Goal: Book appointment/travel/reservation

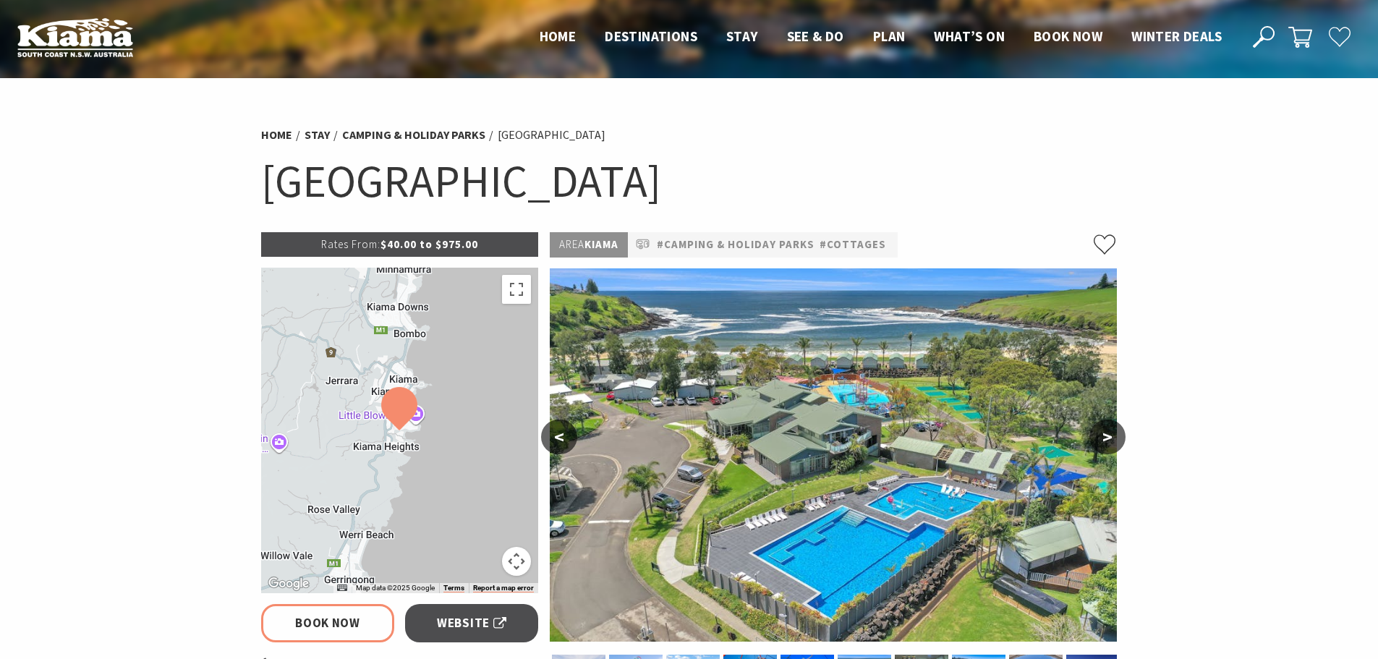
select select "3"
select select "2"
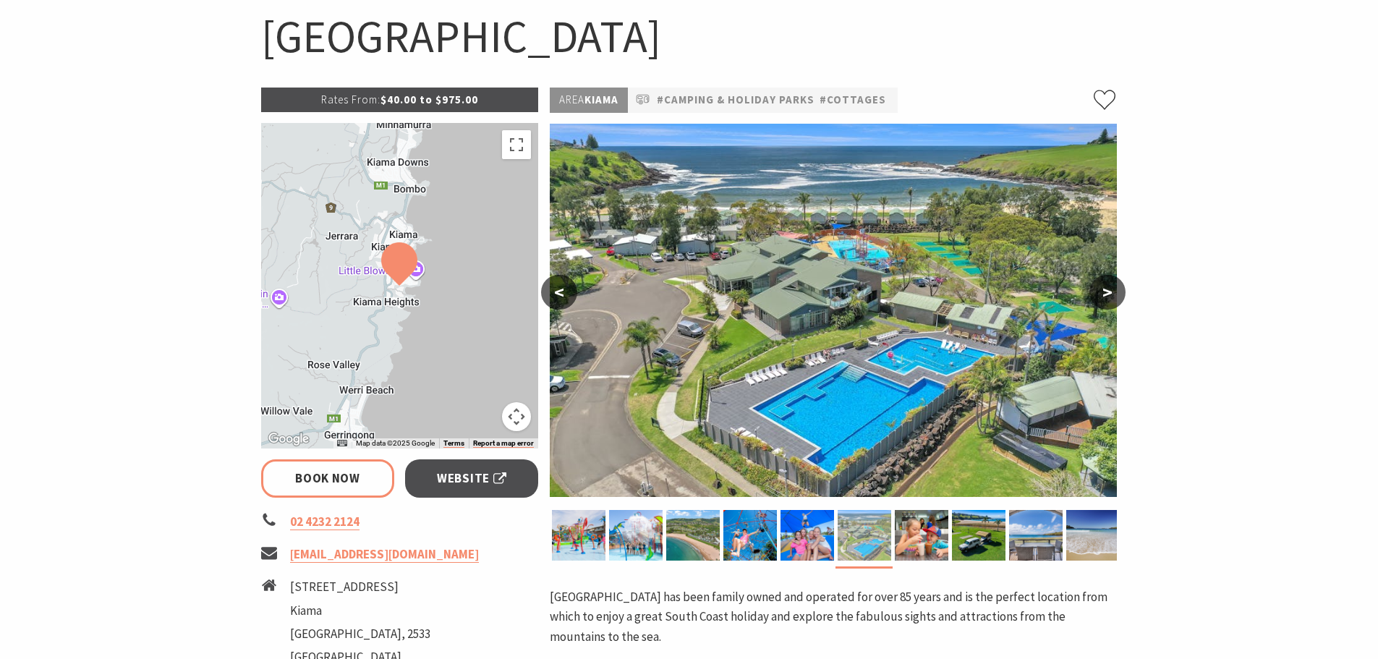
click at [874, 539] on img at bounding box center [865, 535] width 54 height 51
click at [930, 539] on img at bounding box center [922, 535] width 54 height 51
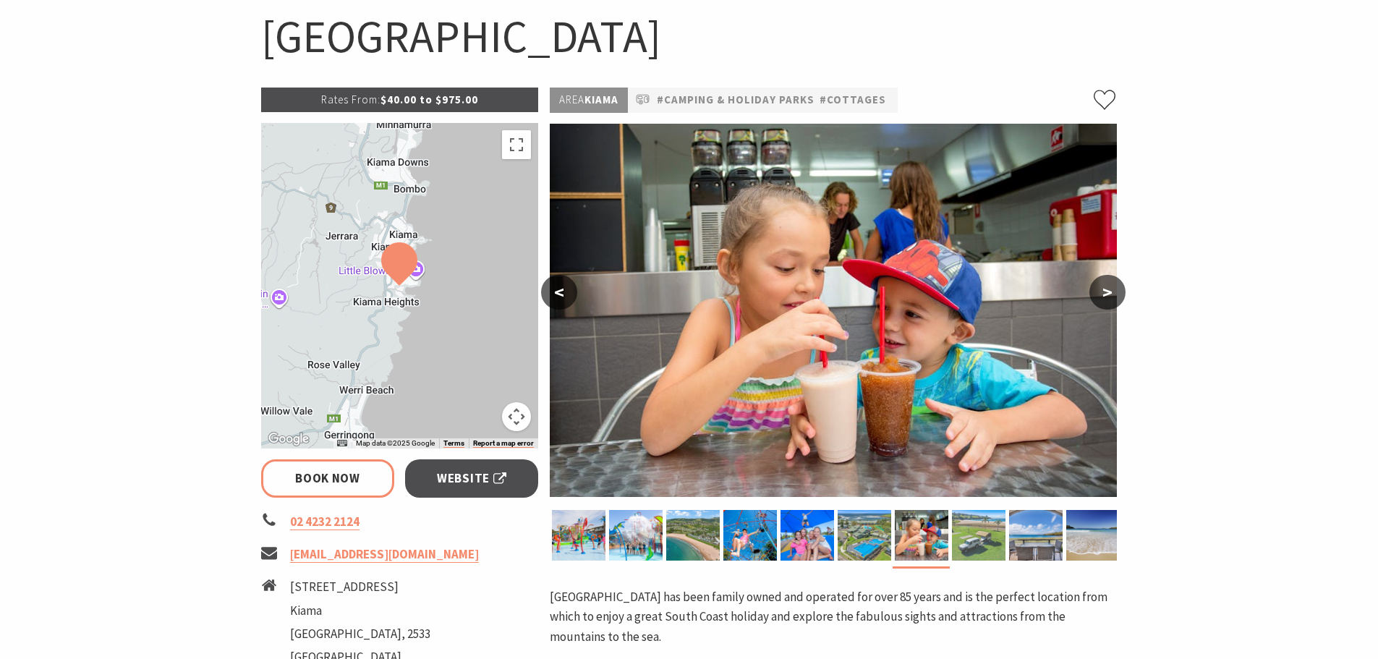
click at [982, 542] on img at bounding box center [979, 535] width 54 height 51
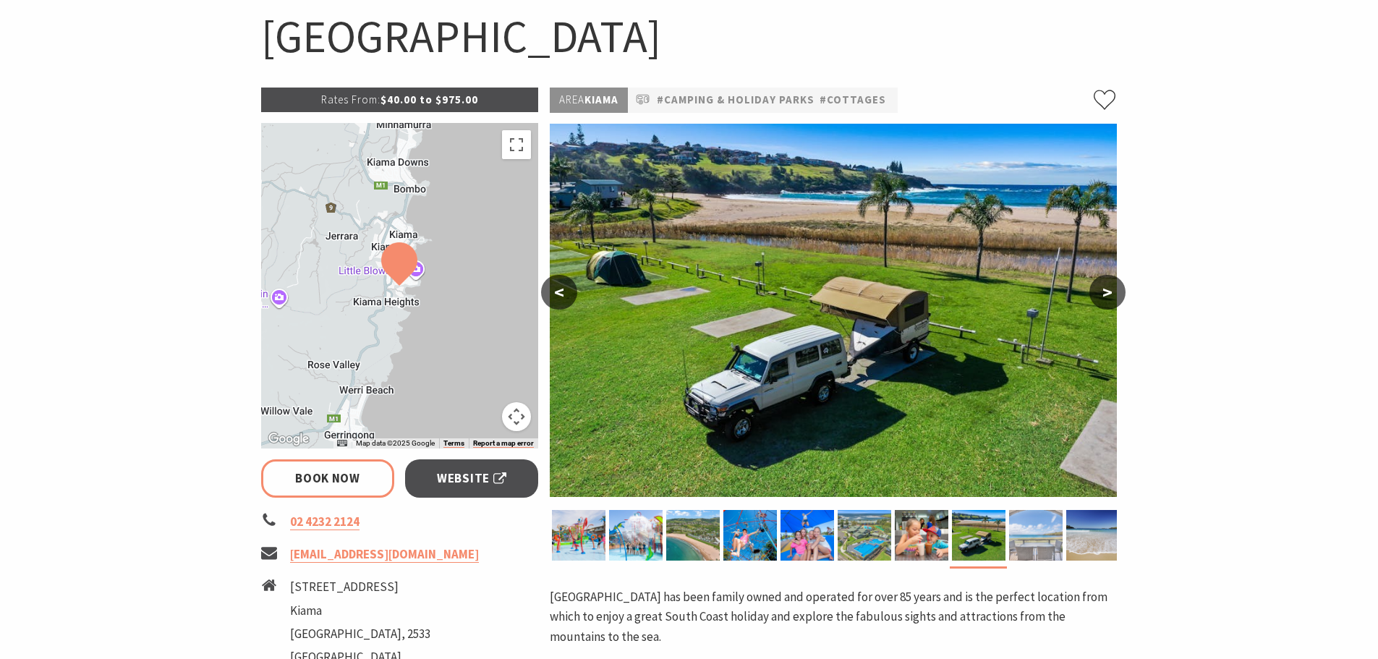
click at [1034, 540] on img at bounding box center [1036, 535] width 54 height 51
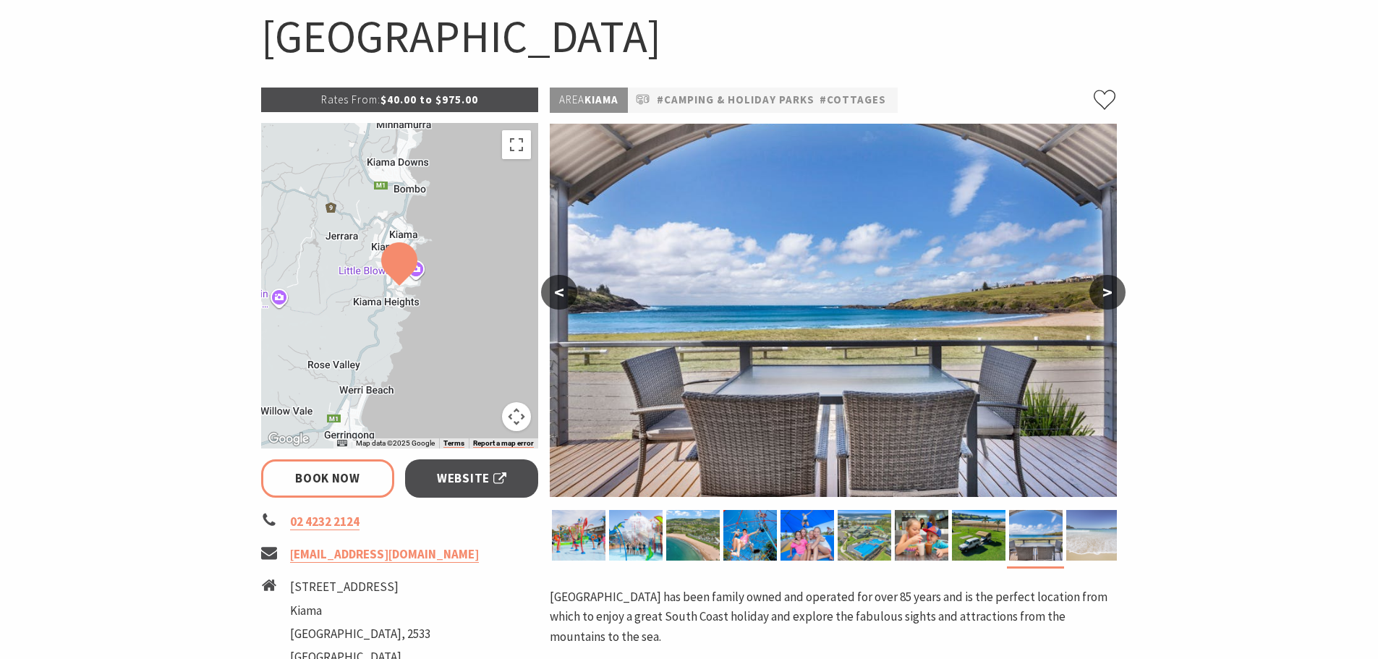
click at [1083, 534] on img at bounding box center [1093, 535] width 54 height 51
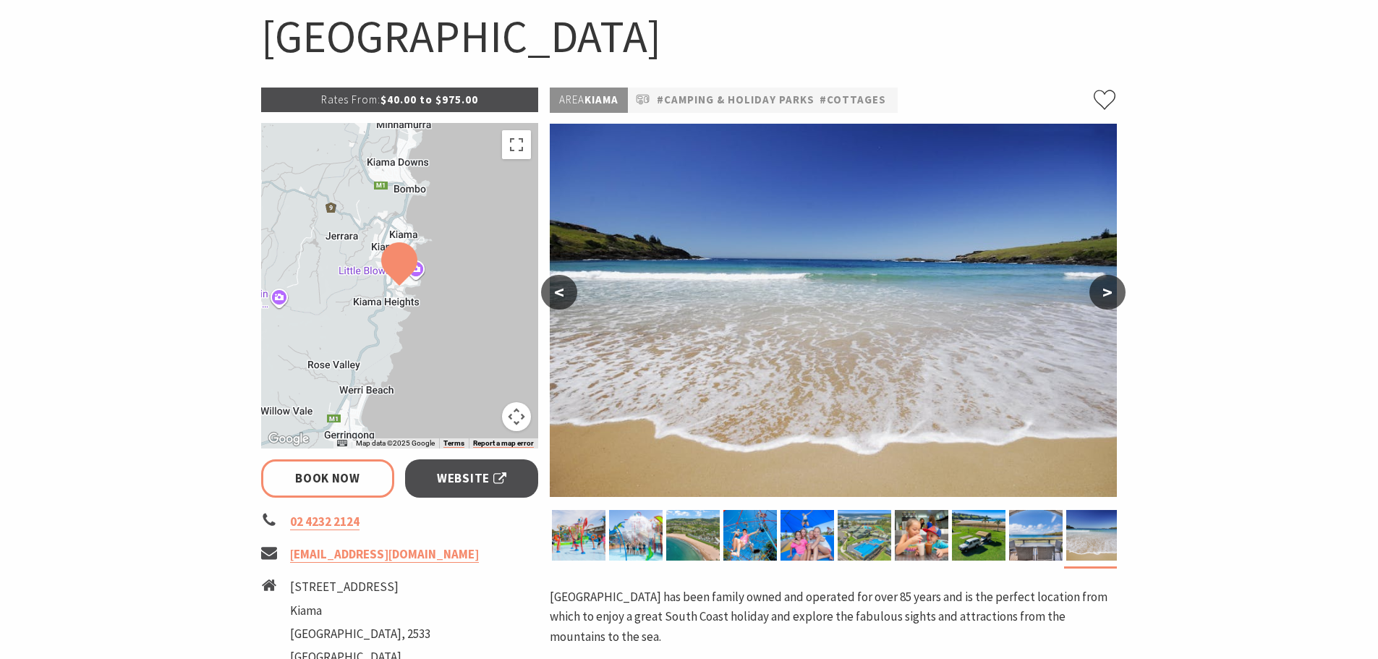
click at [1118, 293] on button ">" at bounding box center [1107, 292] width 36 height 35
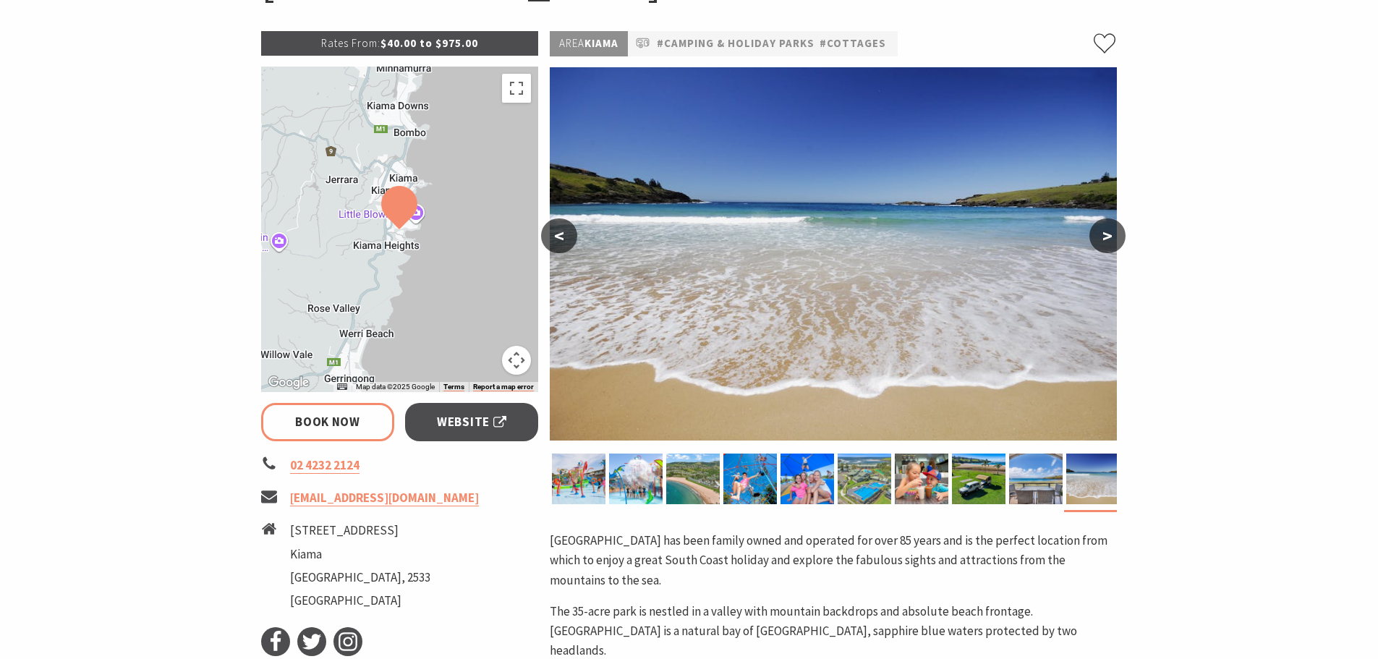
scroll to position [0, 0]
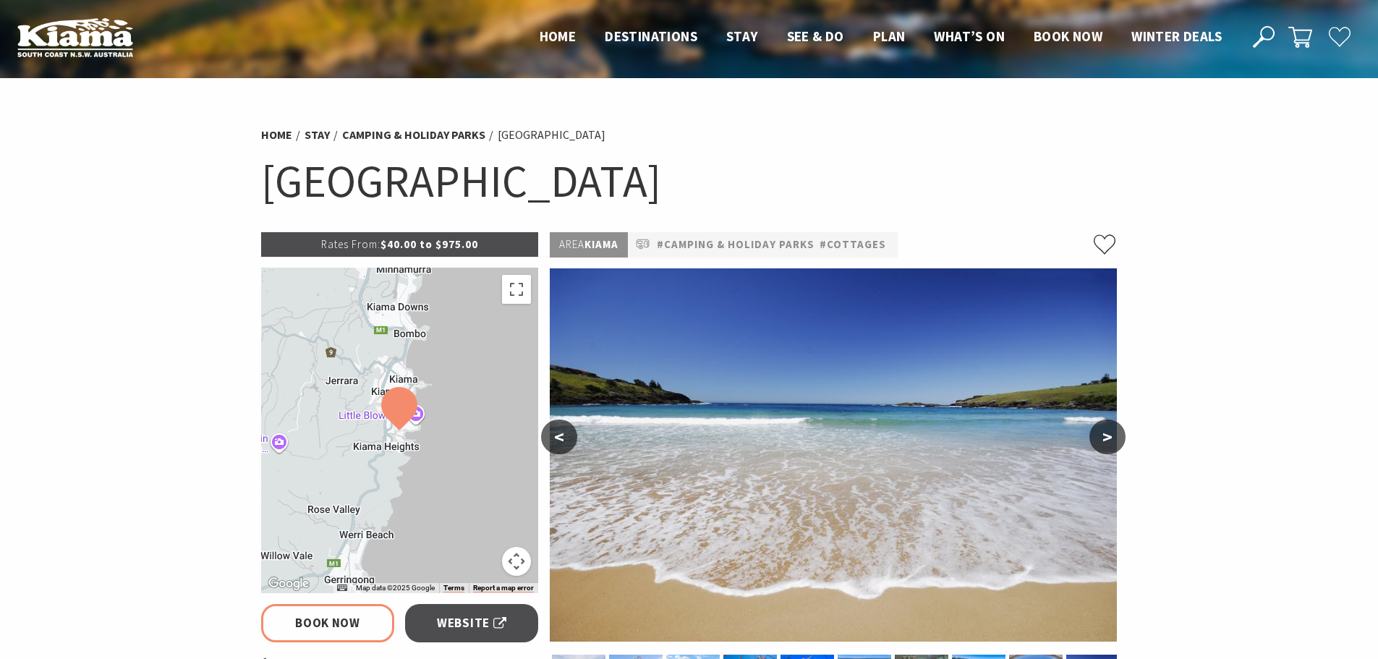
select select "3"
